Goal: Navigation & Orientation: Understand site structure

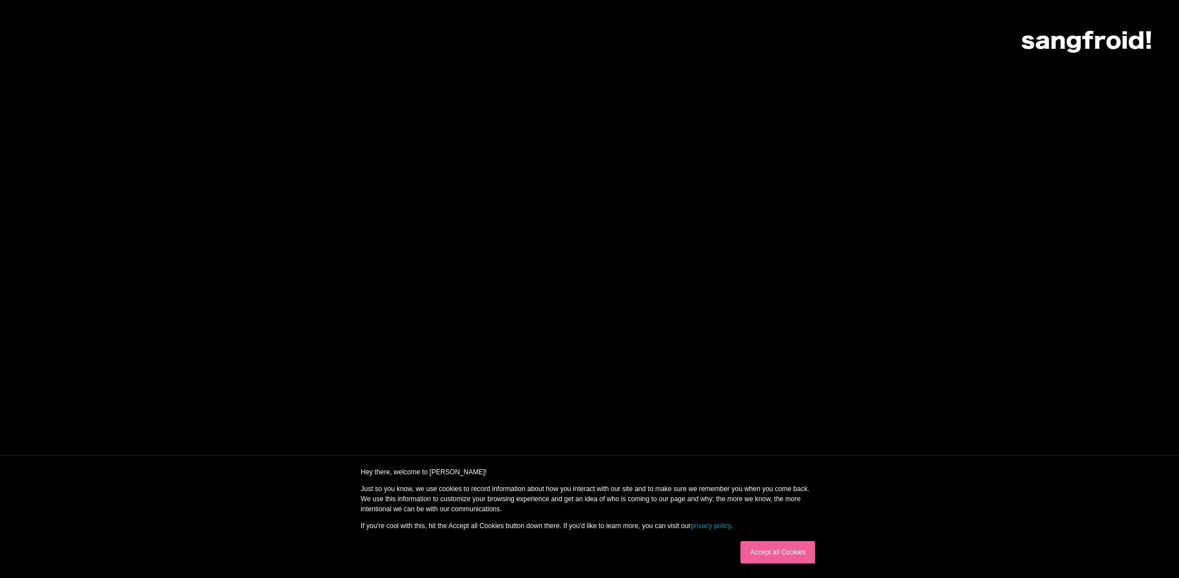
scroll to position [393, 0]
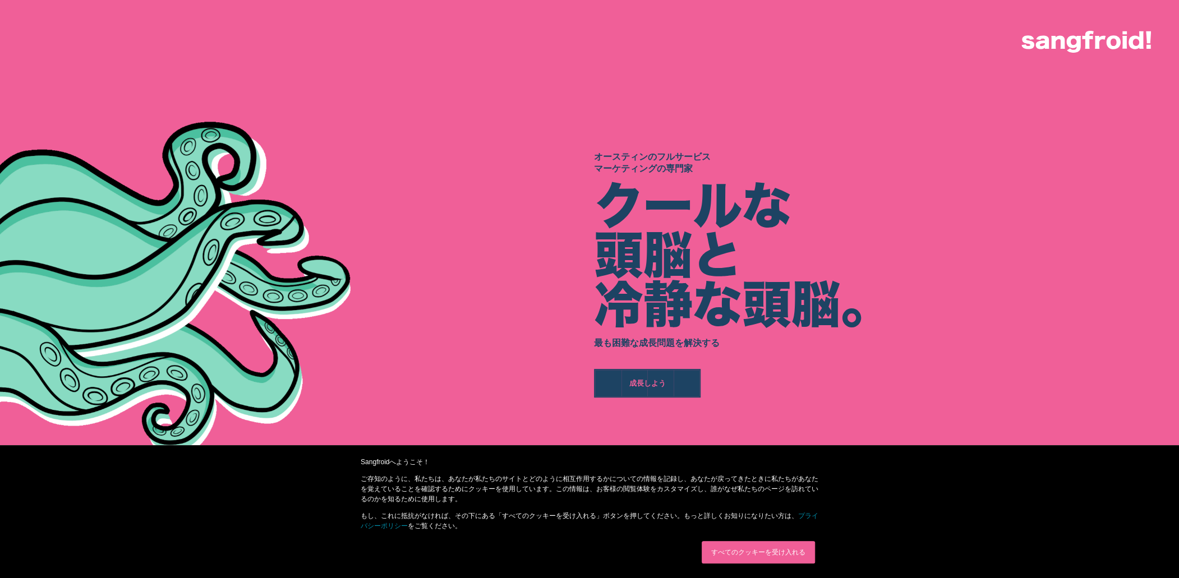
scroll to position [280, 0]
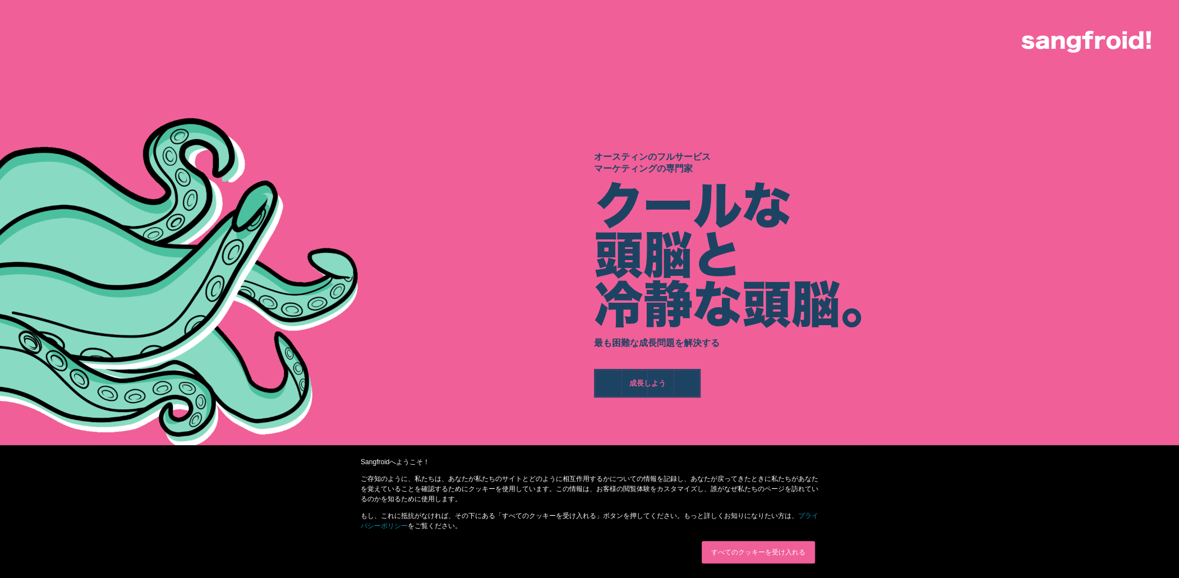
click at [794, 550] on link "すべてのクッキーを受け入れる" at bounding box center [758, 552] width 113 height 22
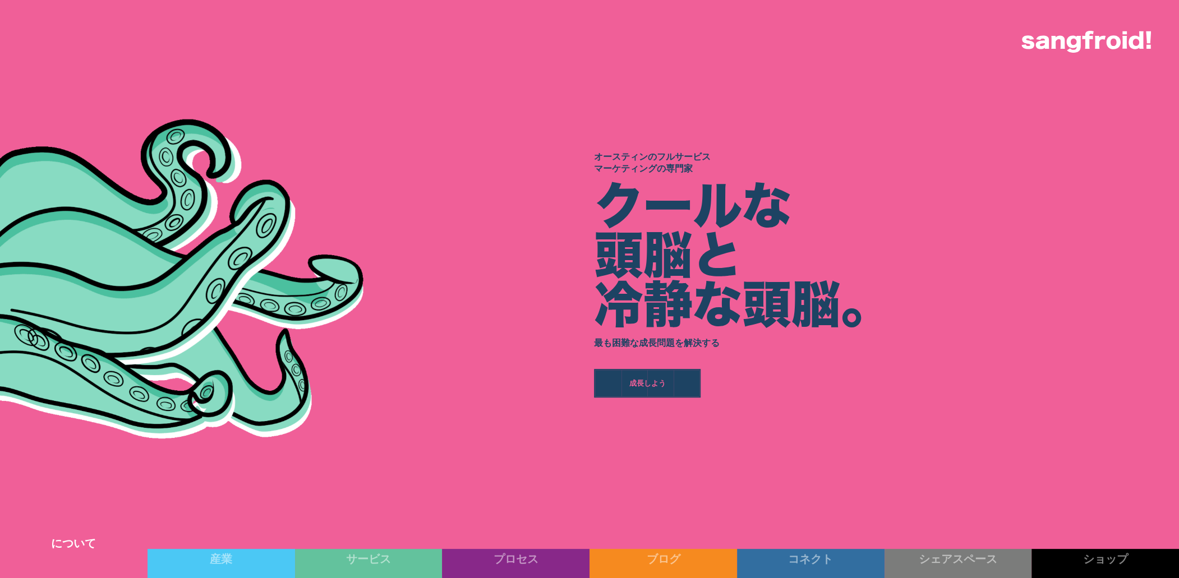
click at [113, 552] on link "について" at bounding box center [74, 552] width 148 height 52
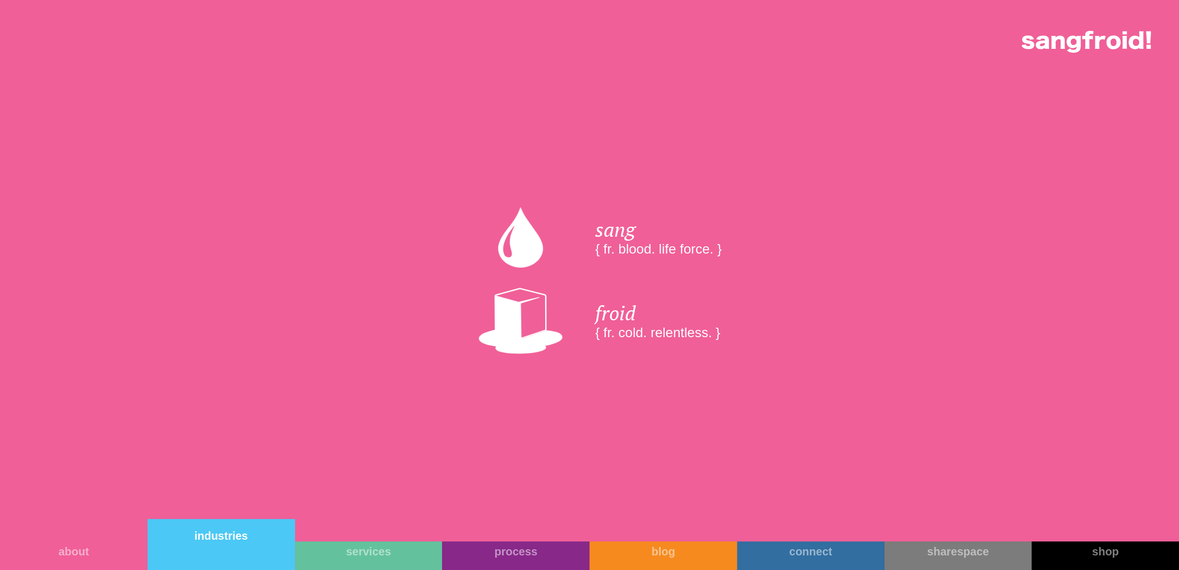
click at [257, 550] on link "industries" at bounding box center [222, 544] width 148 height 51
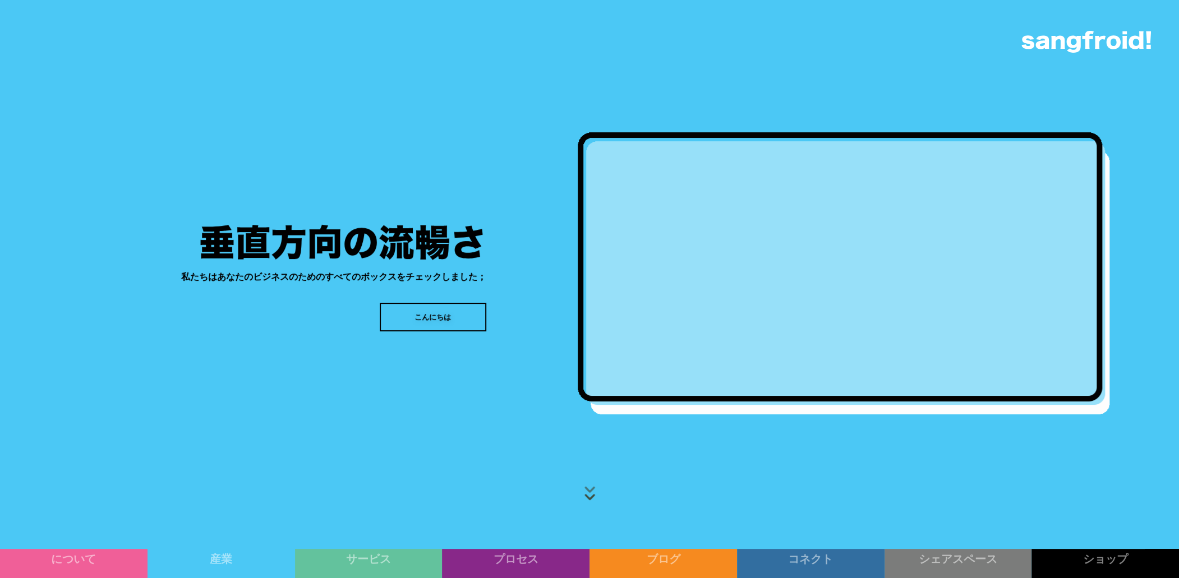
click at [428, 314] on div "こんにちは" at bounding box center [433, 317] width 36 height 11
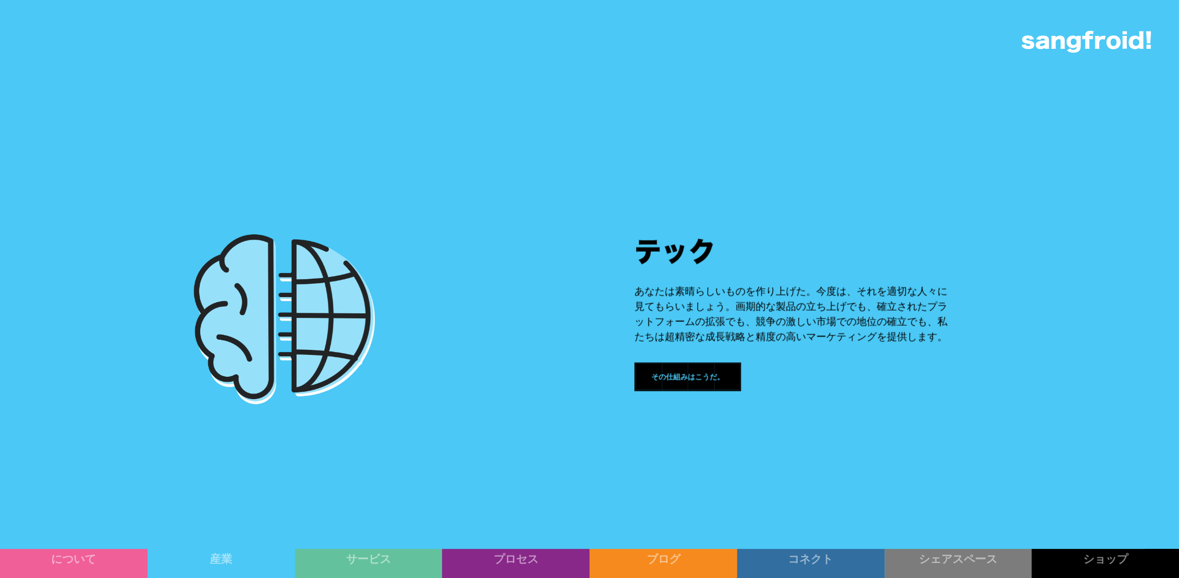
scroll to position [1600, 0]
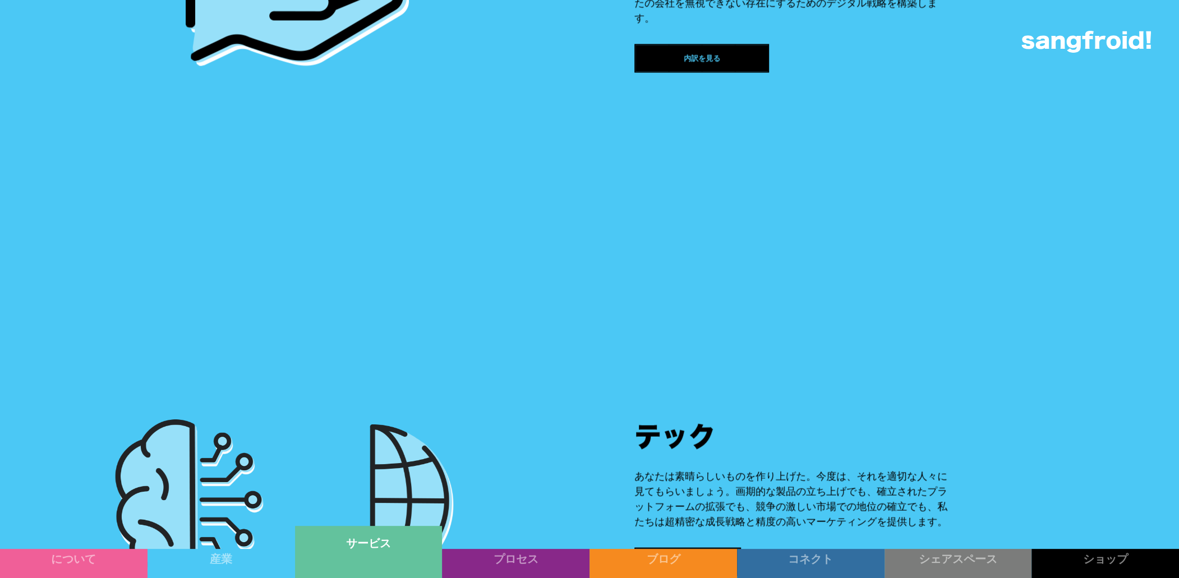
click at [416, 567] on link "サービス" at bounding box center [369, 552] width 148 height 52
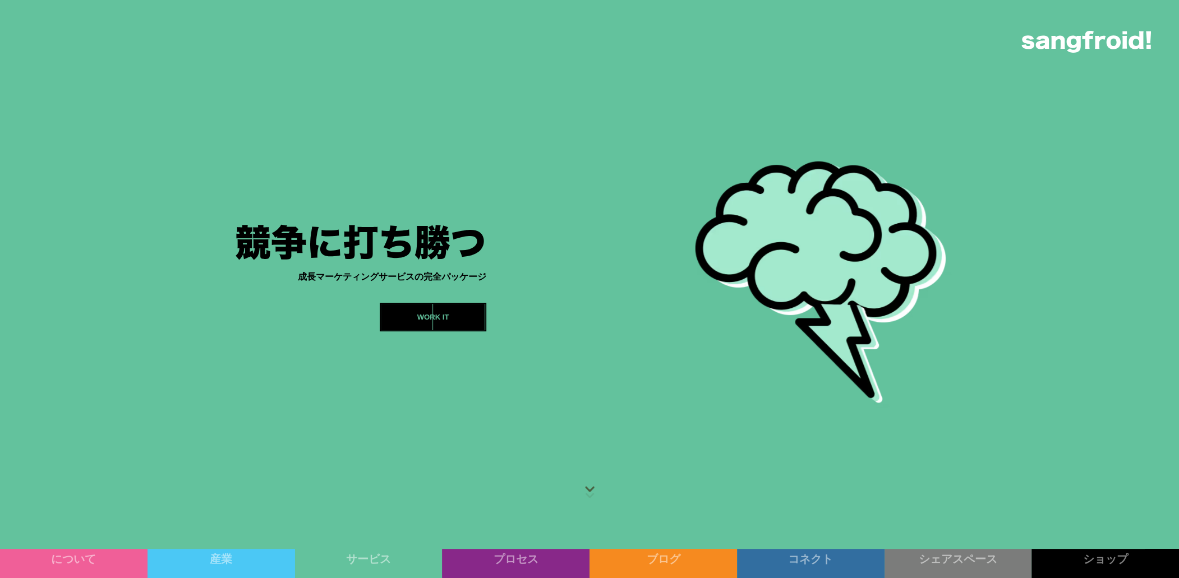
click at [1065, 223] on div at bounding box center [837, 274] width 684 height 549
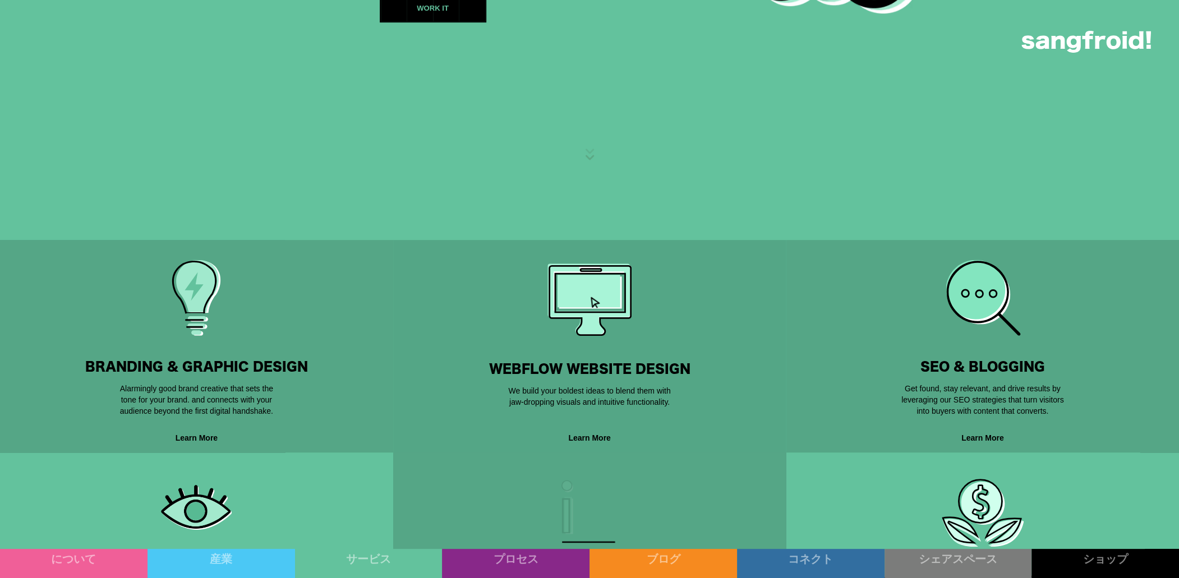
scroll to position [449, 0]
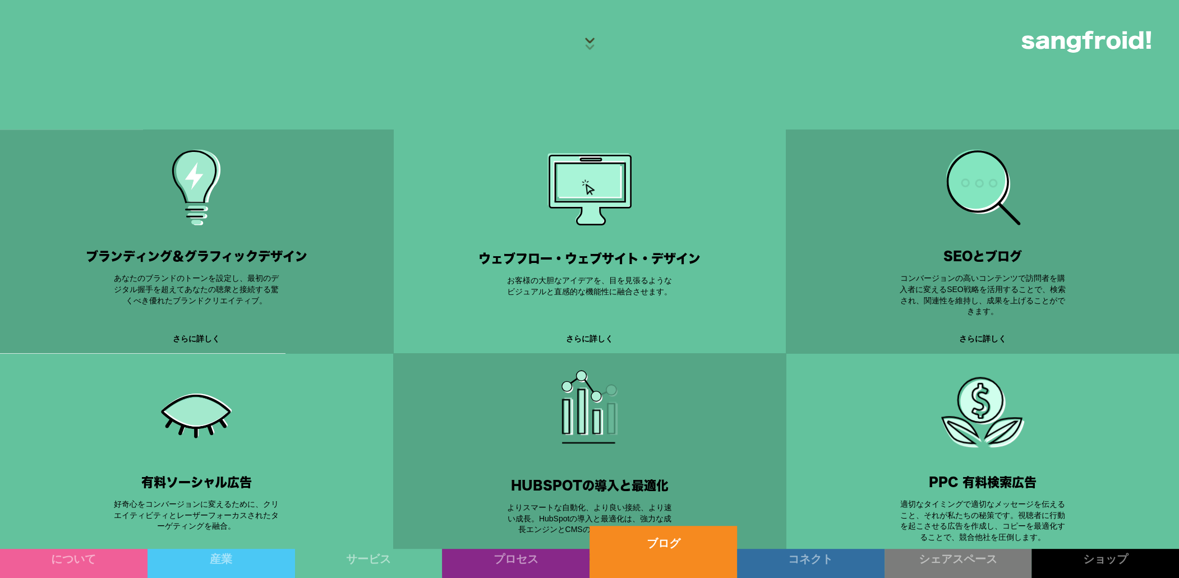
click at [692, 546] on div "ブログ" at bounding box center [664, 543] width 148 height 13
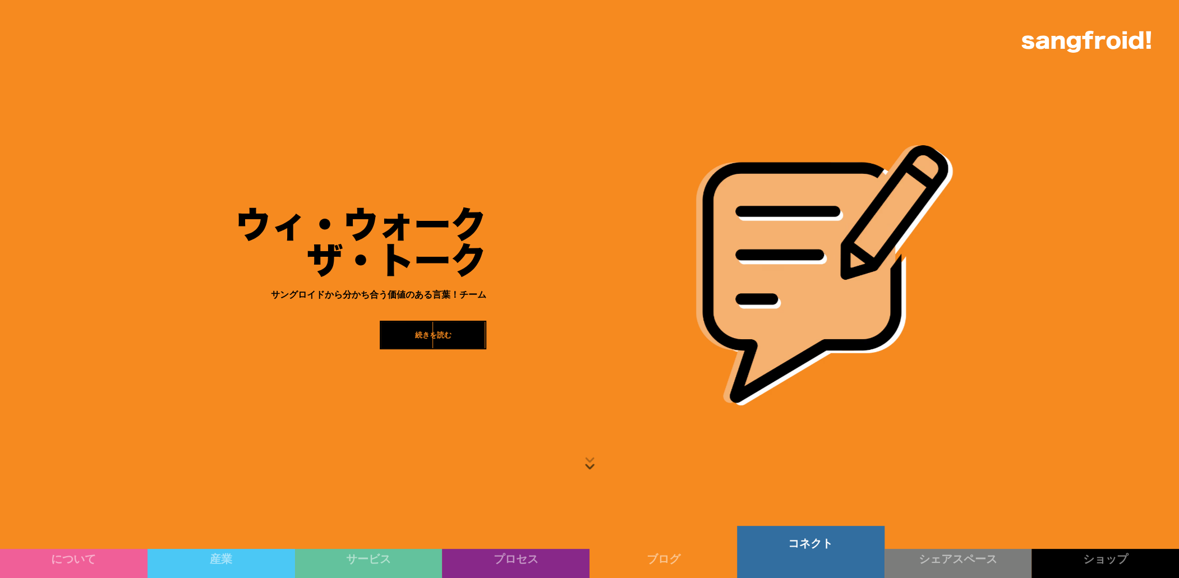
click at [849, 553] on link "コネクト" at bounding box center [811, 552] width 148 height 52
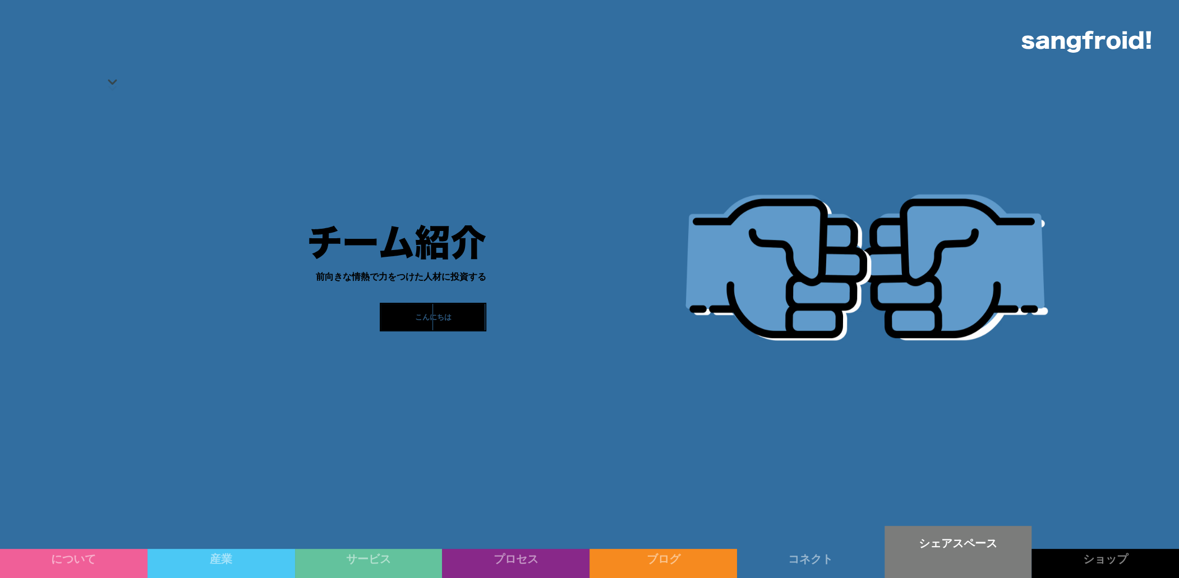
click at [944, 549] on div "シェアスペース" at bounding box center [959, 543] width 148 height 13
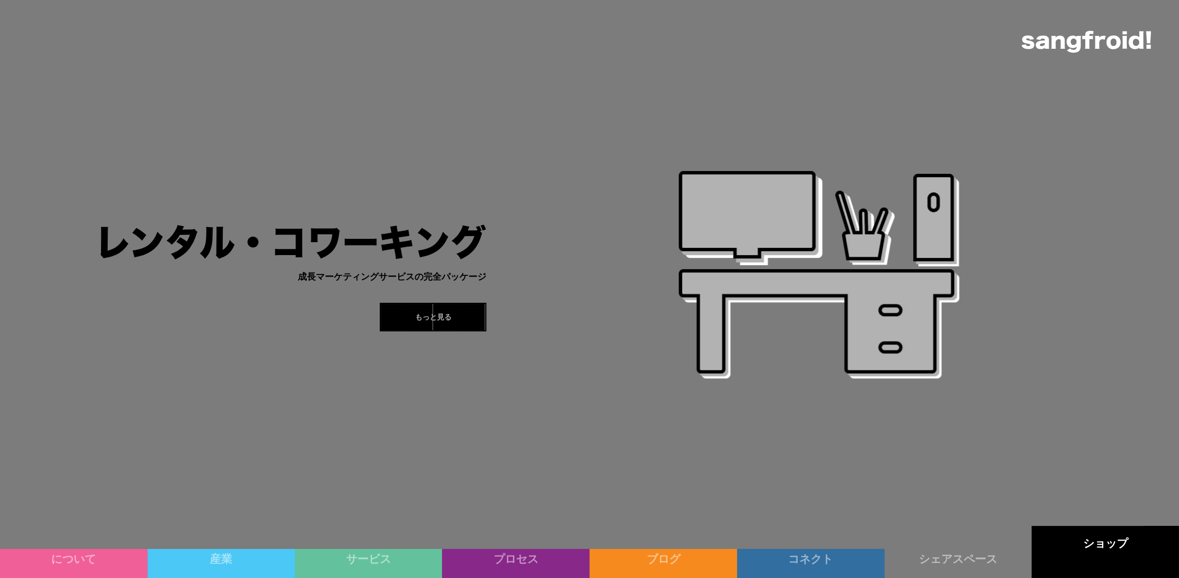
click at [1090, 556] on link "ショップ" at bounding box center [1106, 552] width 148 height 52
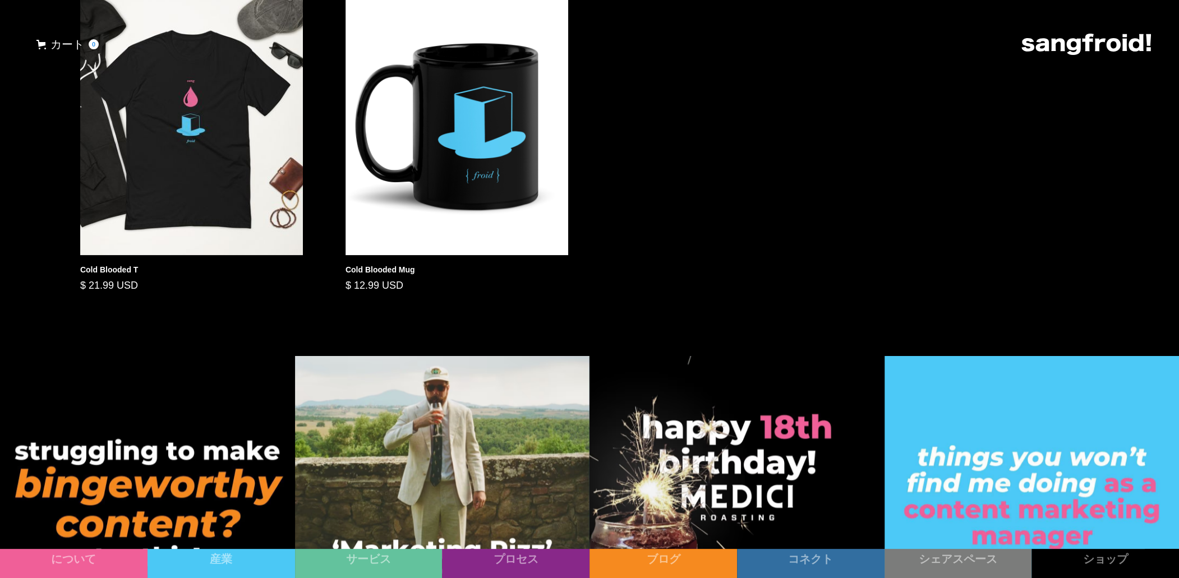
scroll to position [1064, 0]
